Goal: Task Accomplishment & Management: Use online tool/utility

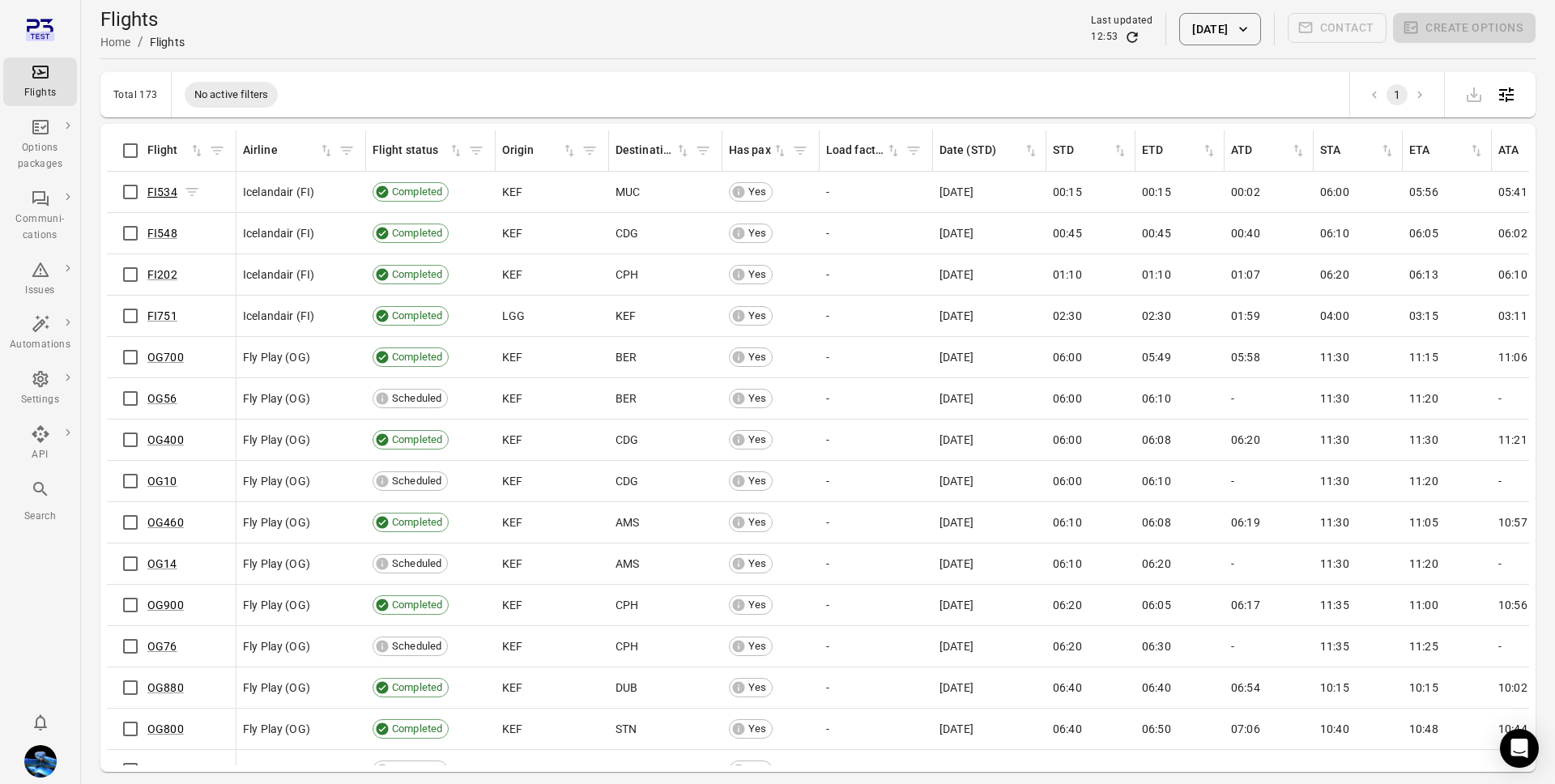
click at [166, 193] on link "FI534" at bounding box center [162, 192] width 30 height 13
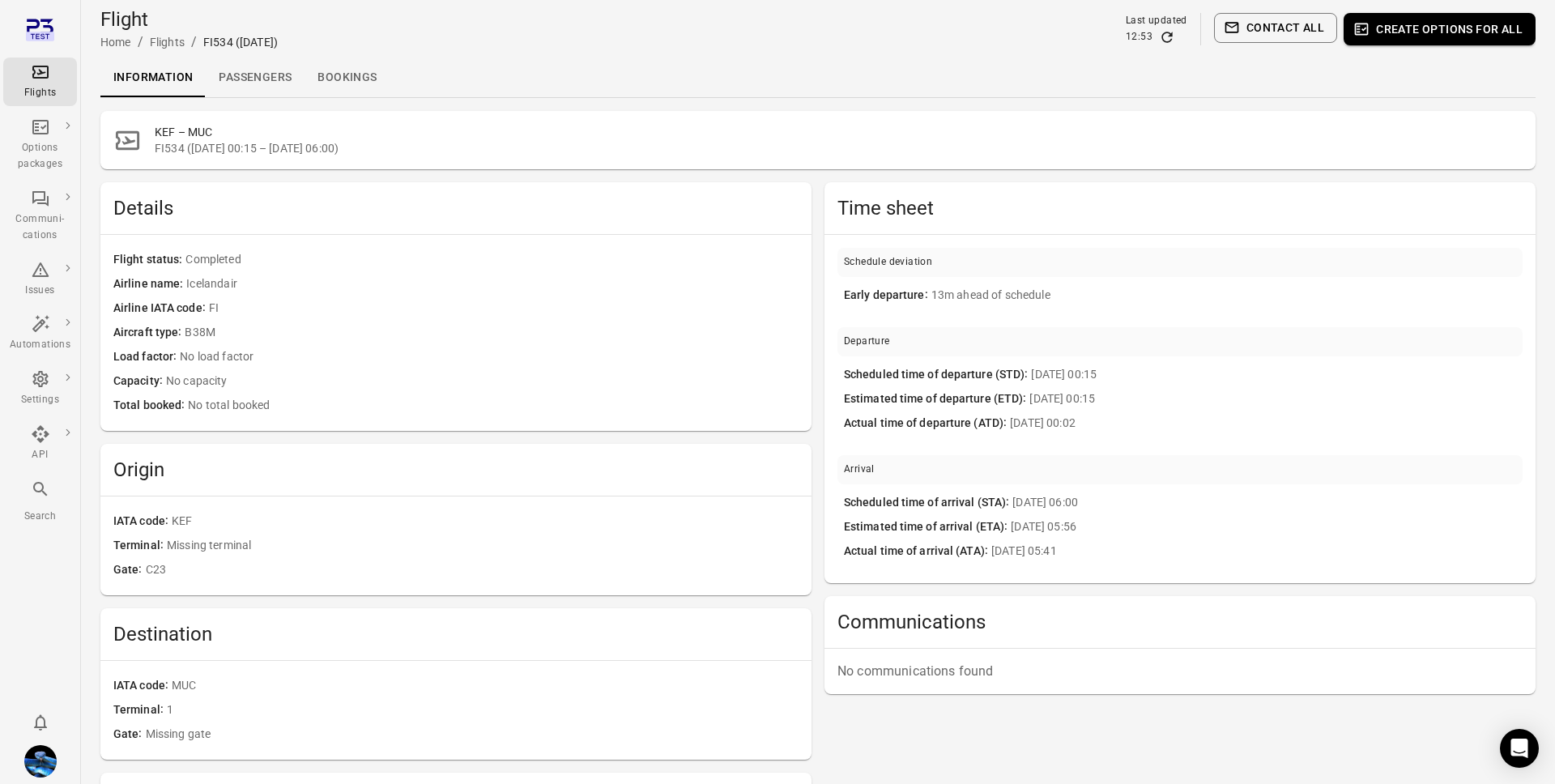
click at [275, 73] on link "Passengers" at bounding box center [255, 78] width 99 height 39
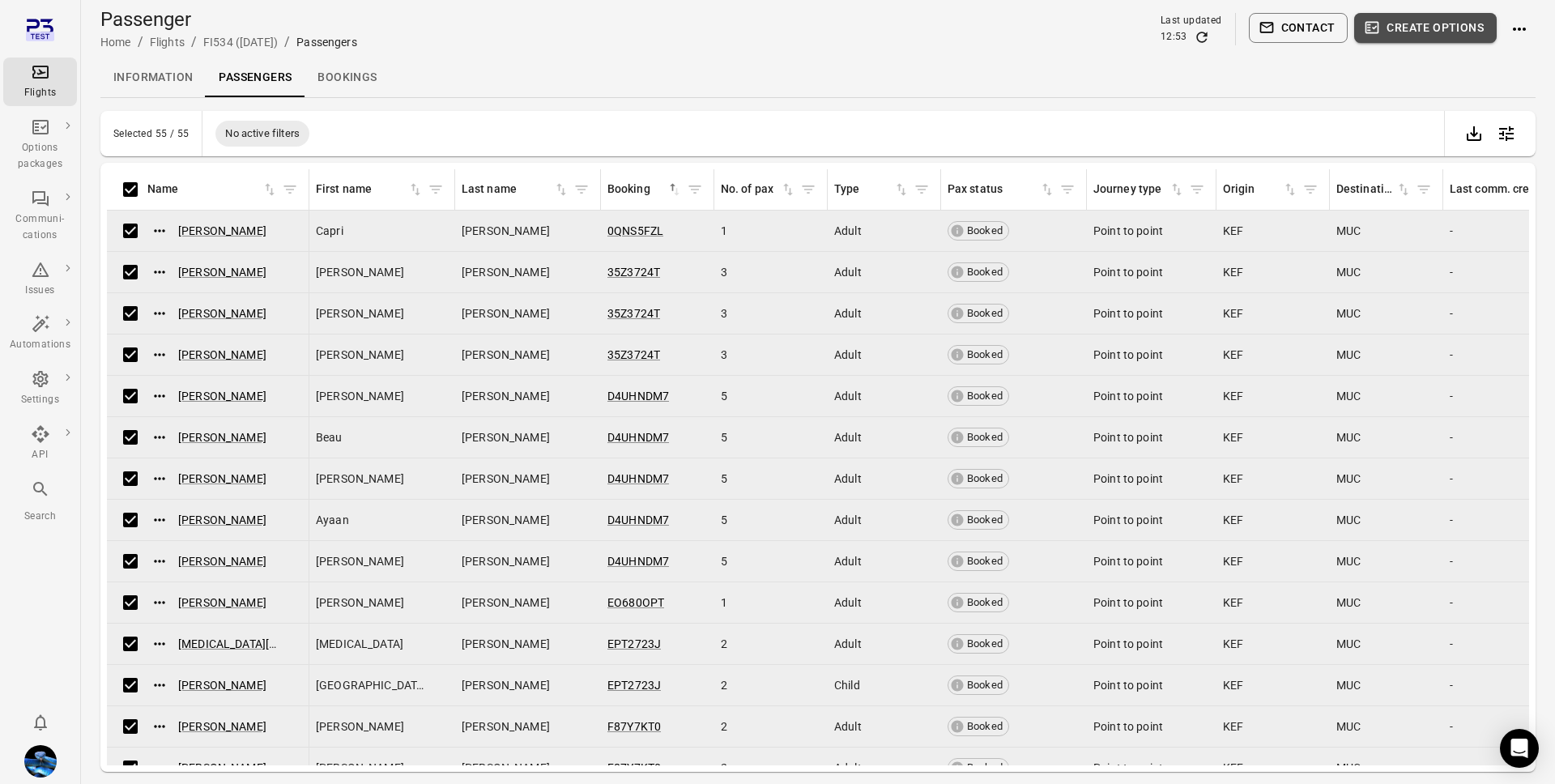
click at [1366, 32] on icon "button" at bounding box center [1372, 28] width 16 height 16
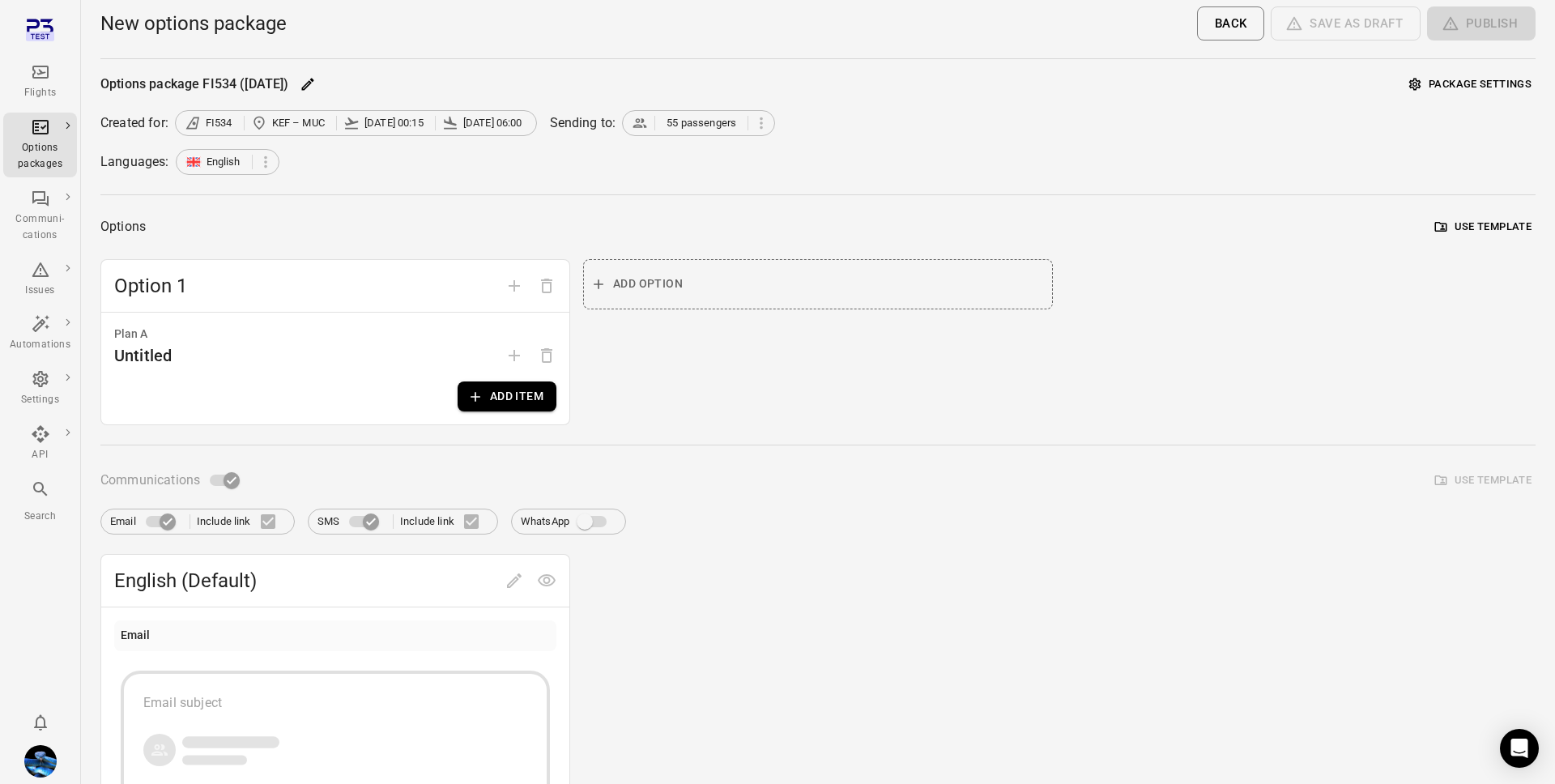
click at [547, 402] on button "Add item" at bounding box center [507, 396] width 99 height 30
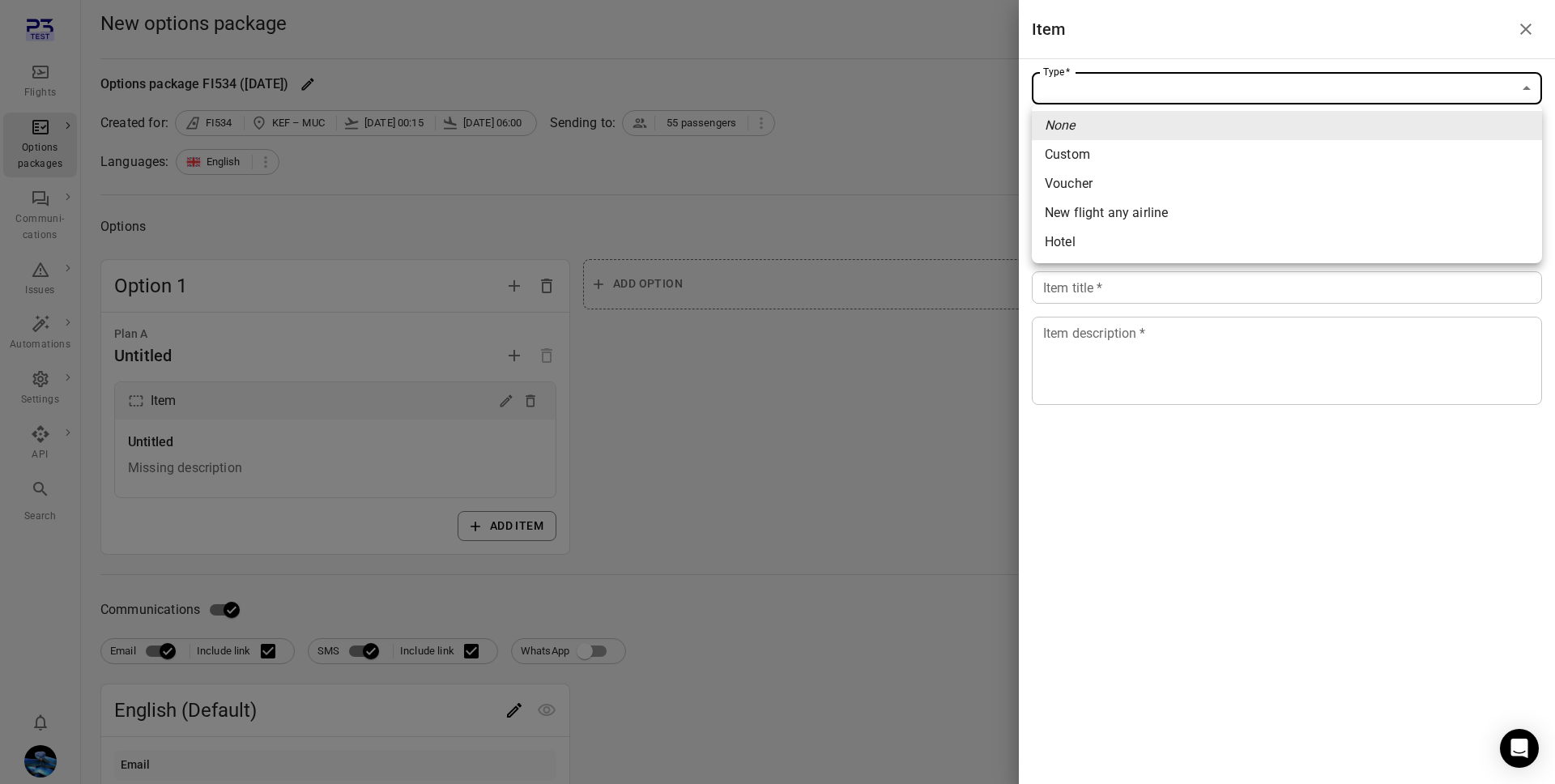
click at [1174, 75] on body "Flights Options packages Communi-cations Issues Automations Settings API Search…" at bounding box center [778, 706] width 1555 height 1412
click at [1141, 206] on span "New flight any airline" at bounding box center [1287, 213] width 484 height 19
type input "**********"
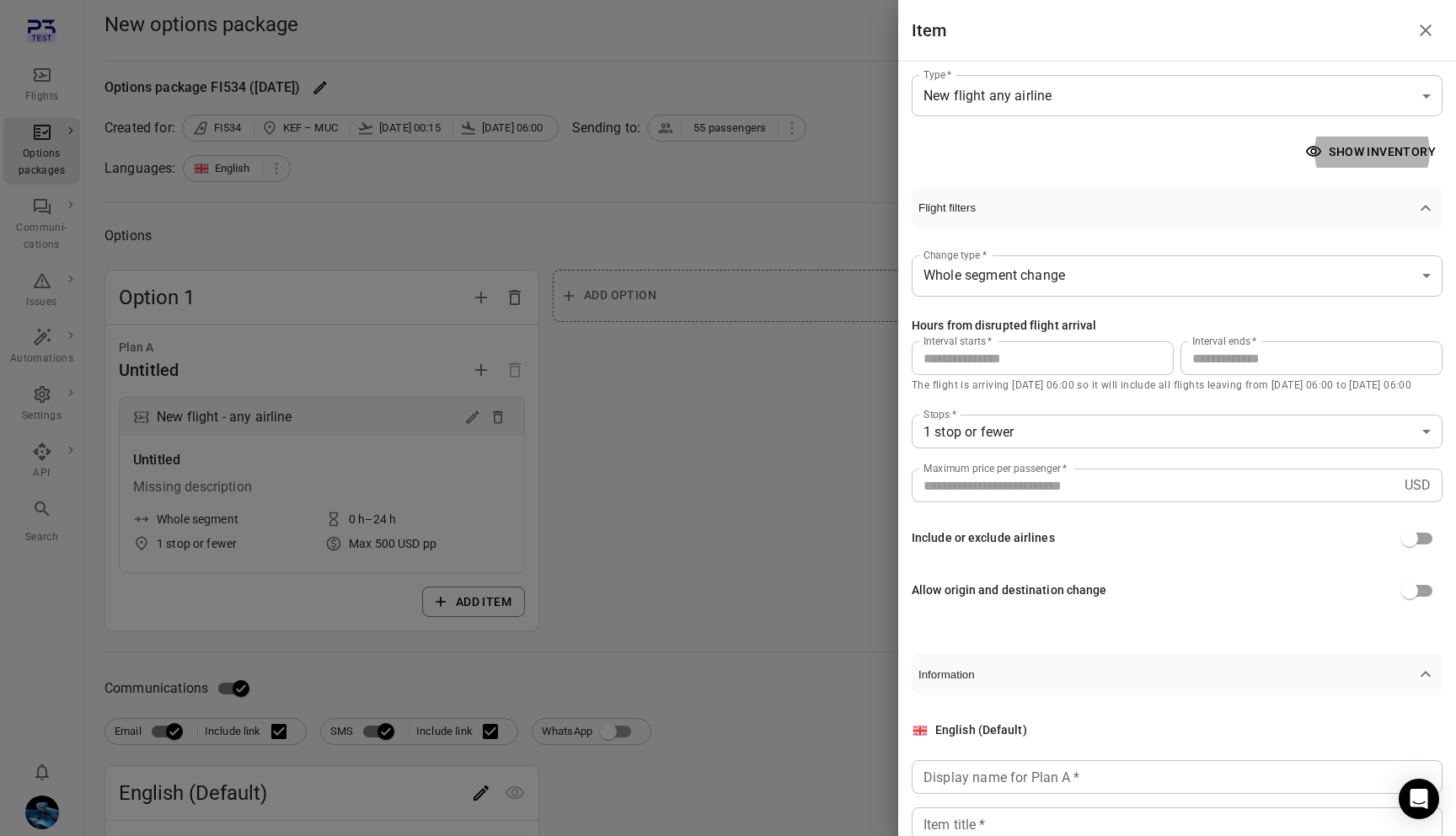
click at [780, 201] on div at bounding box center [728, 418] width 1456 height 836
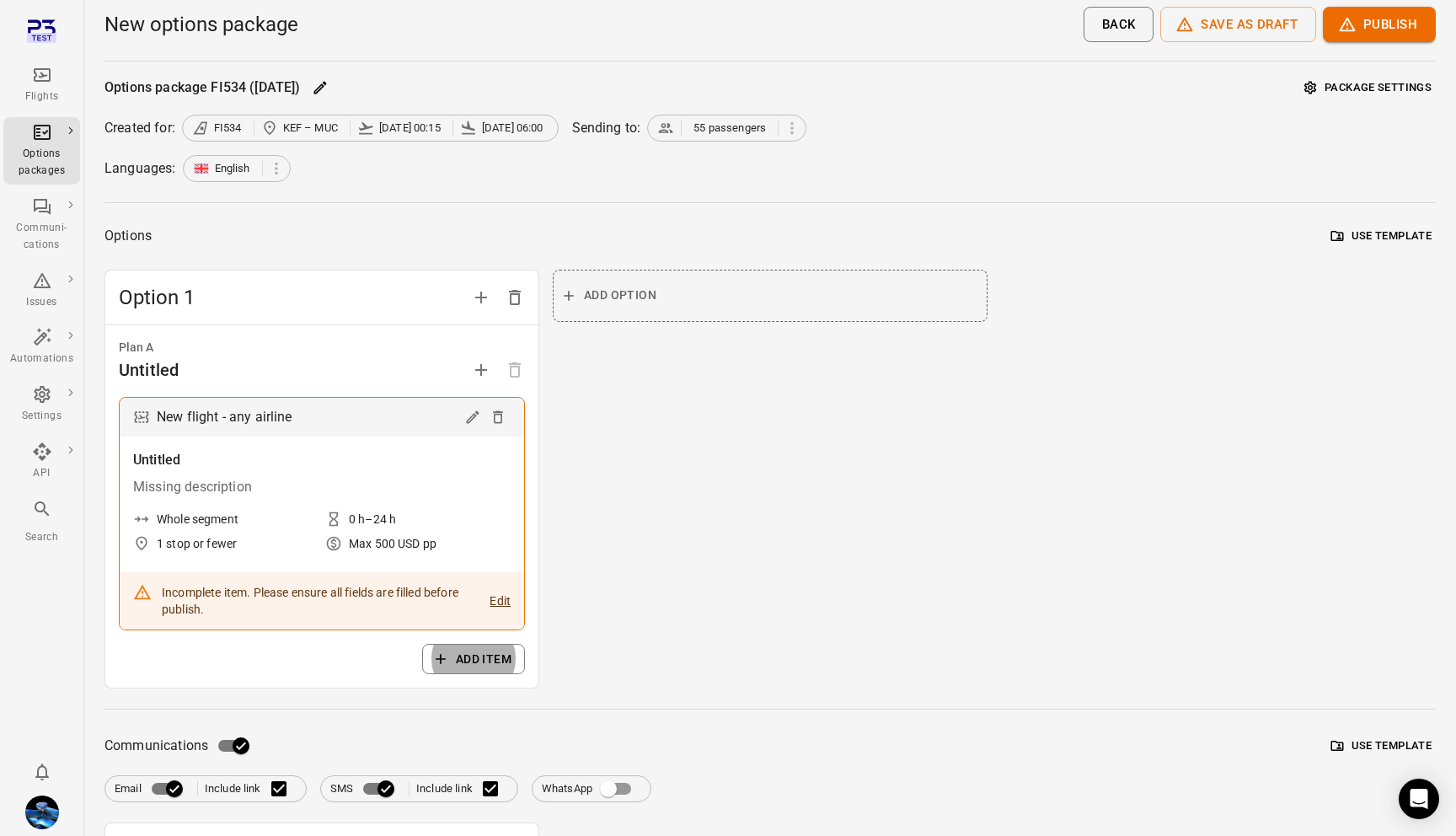
click at [897, 202] on hr at bounding box center [770, 202] width 1331 height 1
